Goal: Understand process/instructions

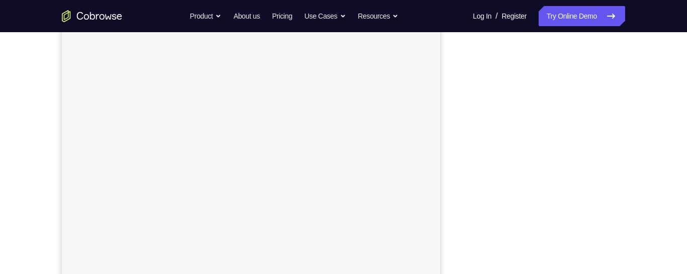
scroll to position [158, 0]
click at [661, 133] on div "Your Support Agent Your Customer Web iOS Android Next Steps We’d be happy to gi…" at bounding box center [344, 205] width 644 height 663
click at [659, 124] on div "Your Support Agent Your Customer Web iOS Android Next Steps We’d be happy to gi…" at bounding box center [344, 205] width 644 height 663
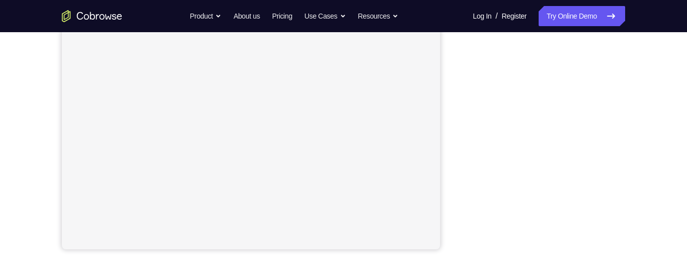
scroll to position [196, 0]
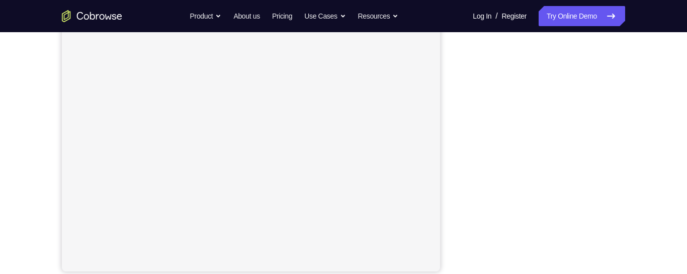
click at [650, 167] on div "Your Support Agent Your Customer Web iOS Android Next Steps We’d be happy to gi…" at bounding box center [344, 167] width 644 height 663
click at [642, 178] on div "Your Support Agent Your Customer Web iOS Android Next Steps We’d be happy to gi…" at bounding box center [344, 182] width 644 height 663
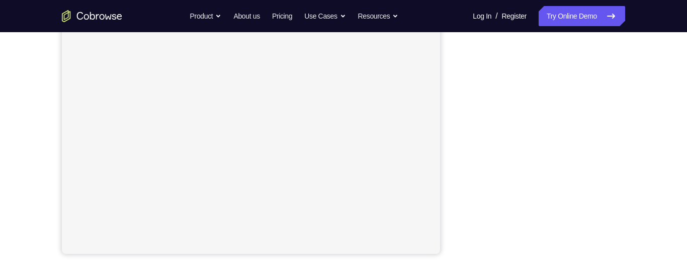
scroll to position [216, 0]
